Goal: Transaction & Acquisition: Purchase product/service

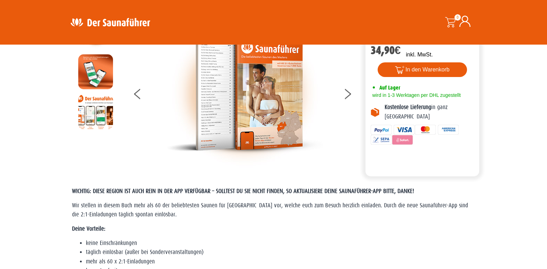
scroll to position [35, 0]
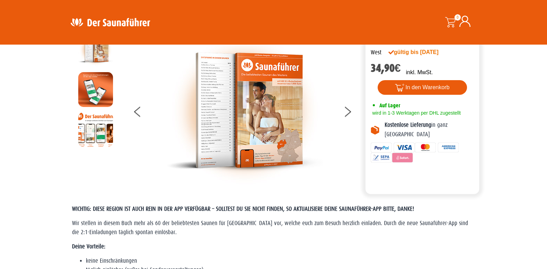
click at [342, 111] on div at bounding box center [245, 110] width 238 height 157
click at [346, 114] on icon at bounding box center [348, 113] width 7 height 5
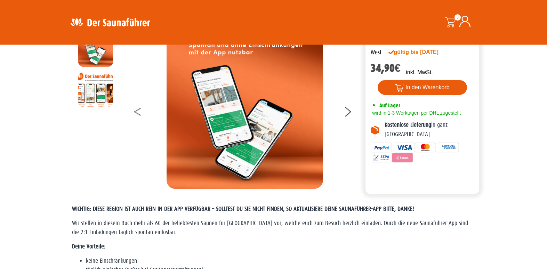
click at [139, 112] on button at bounding box center [142, 112] width 17 height 17
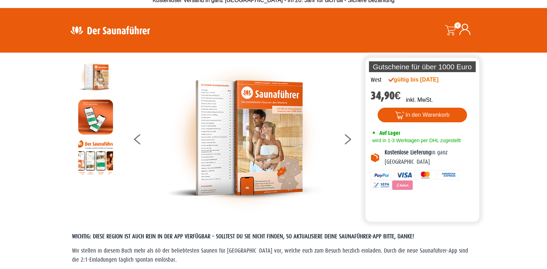
scroll to position [0, 0]
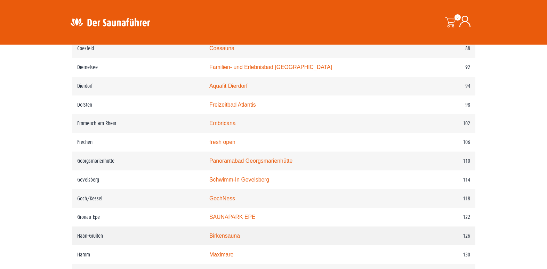
scroll to position [661, 0]
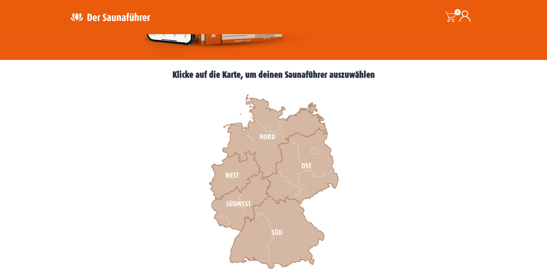
scroll to position [174, 0]
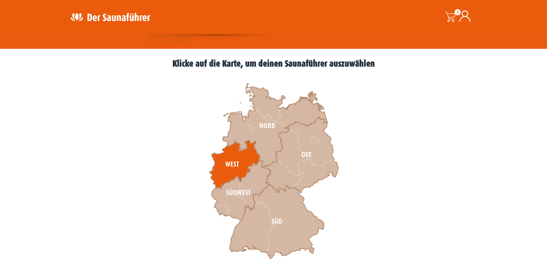
click at [231, 157] on icon at bounding box center [235, 164] width 51 height 48
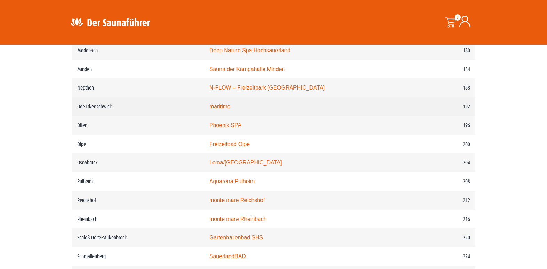
scroll to position [1114, 0]
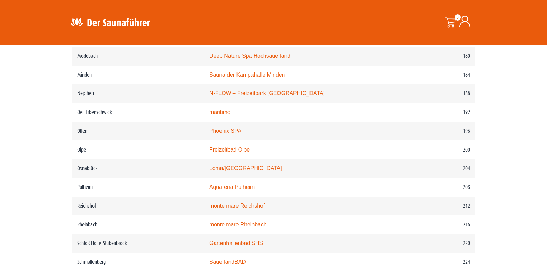
drag, startPoint x: 219, startPoint y: 11, endPoint x: 148, endPoint y: 17, distance: 71.2
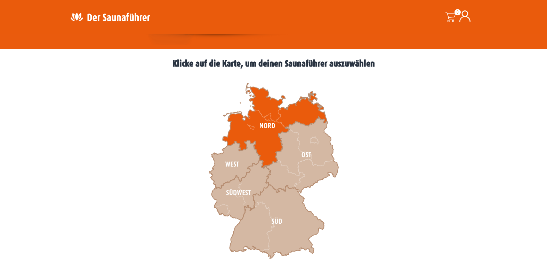
click at [260, 118] on icon at bounding box center [275, 126] width 104 height 85
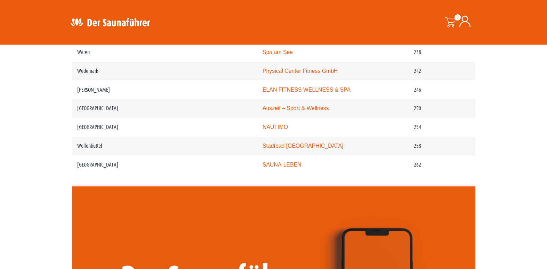
scroll to position [1497, 0]
